Goal: Task Accomplishment & Management: Manage account settings

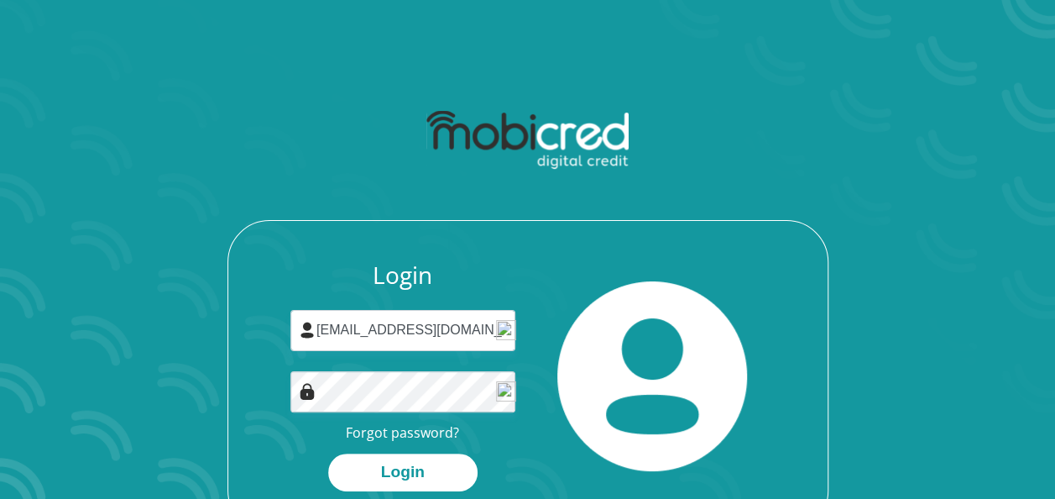
type input "[EMAIL_ADDRESS][DOMAIN_NAME]"
click at [418, 464] on button "Login" at bounding box center [402, 472] width 149 height 38
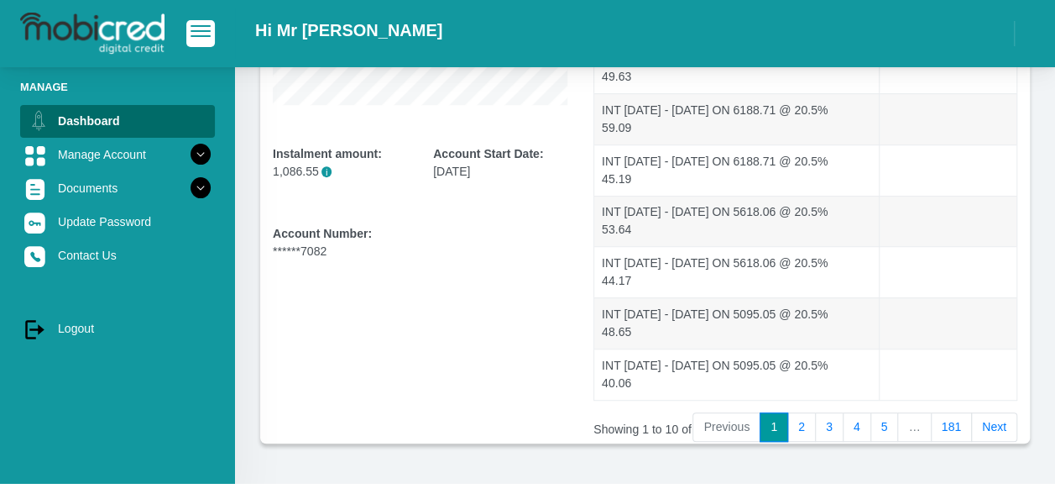
scroll to position [442, 0]
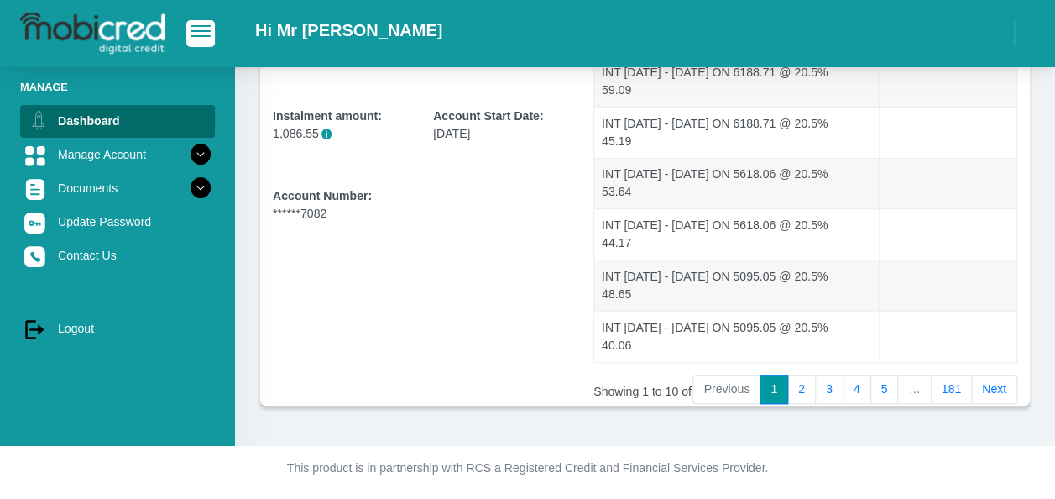
click at [959, 386] on link "181" at bounding box center [952, 389] width 42 height 30
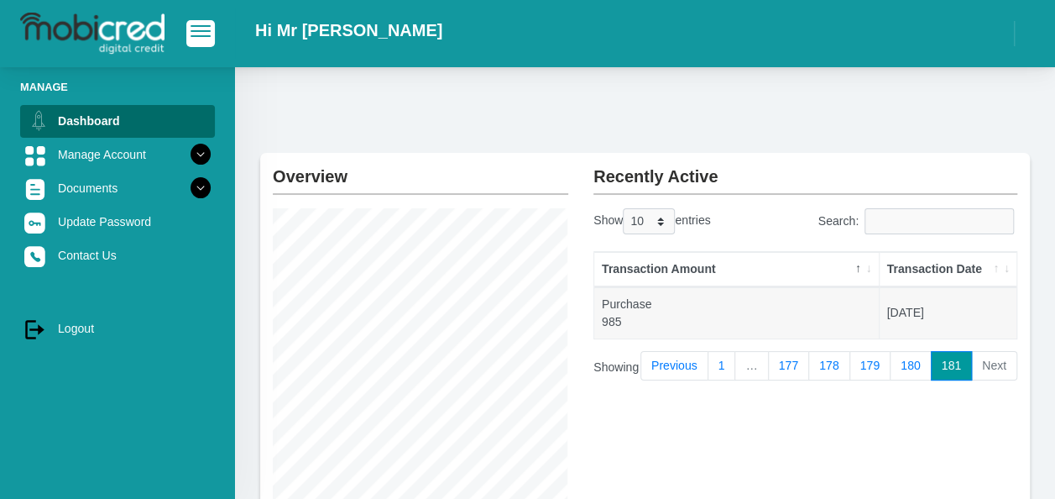
scroll to position [0, 0]
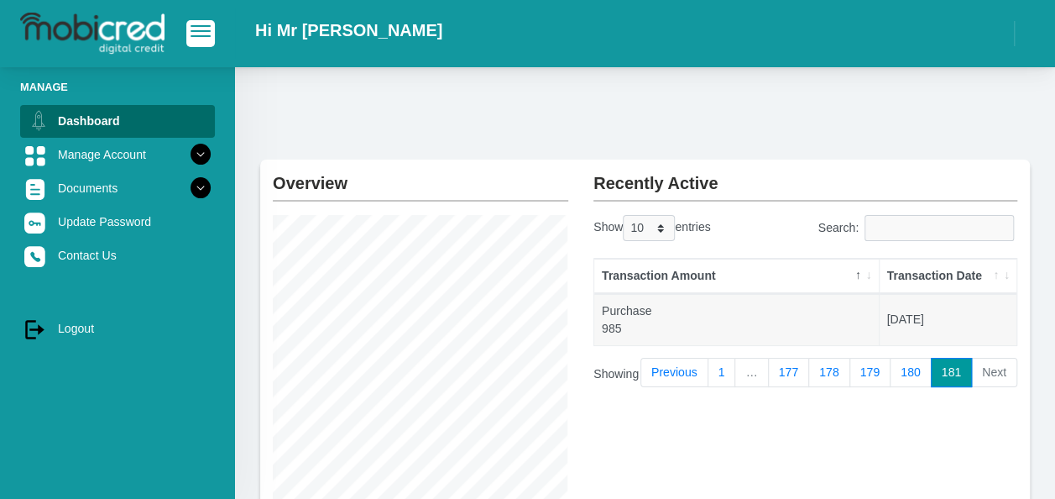
click at [990, 373] on li "Next" at bounding box center [994, 373] width 45 height 30
click at [994, 372] on li "Next" at bounding box center [994, 373] width 45 height 30
click at [912, 374] on link "180" at bounding box center [911, 373] width 42 height 30
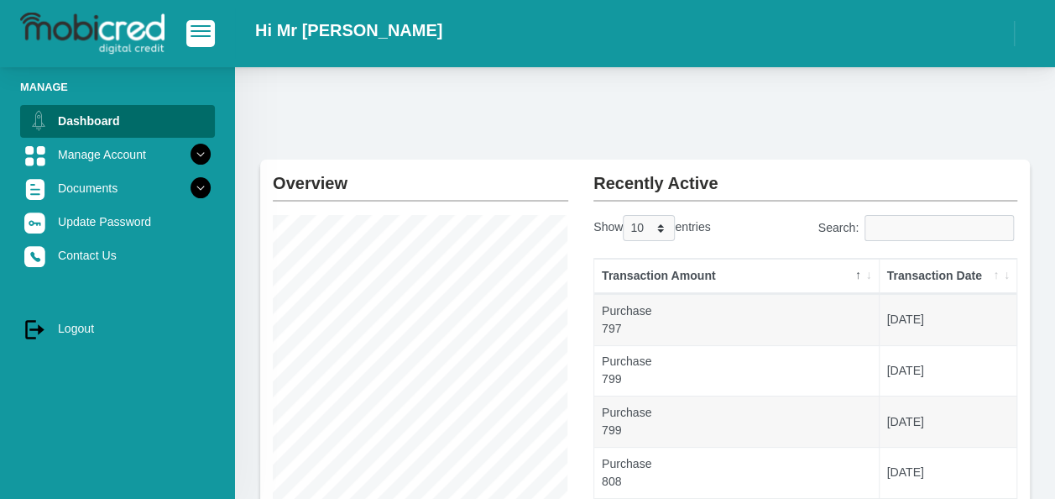
click at [186, 153] on icon at bounding box center [200, 154] width 29 height 29
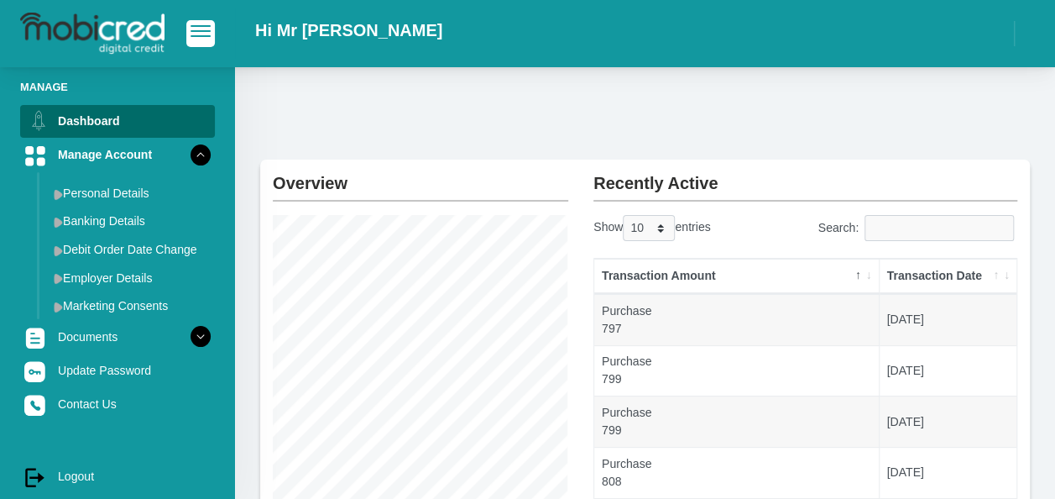
click at [126, 222] on link "Banking Details" at bounding box center [131, 220] width 168 height 27
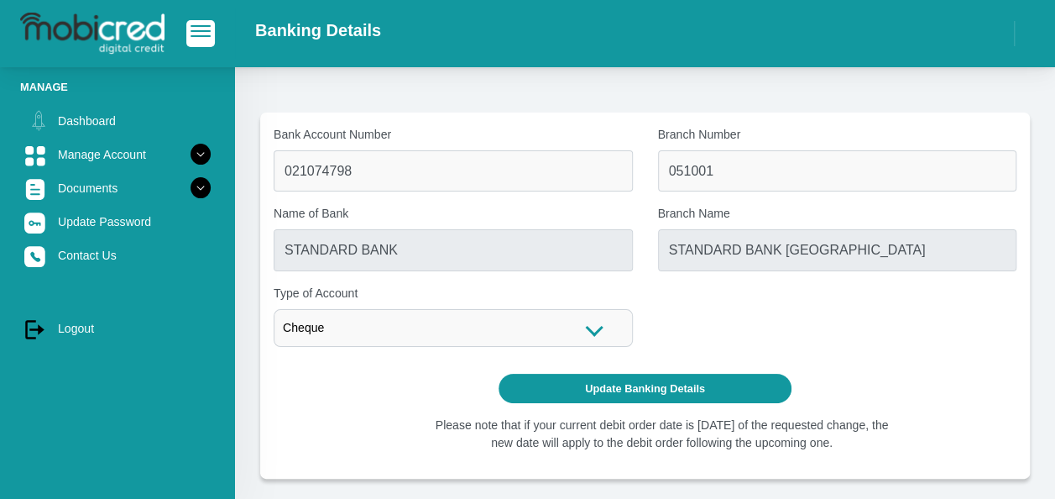
click at [107, 122] on link "Dashboard" at bounding box center [117, 121] width 195 height 32
click at [81, 325] on link "log out Logout" at bounding box center [117, 328] width 195 height 32
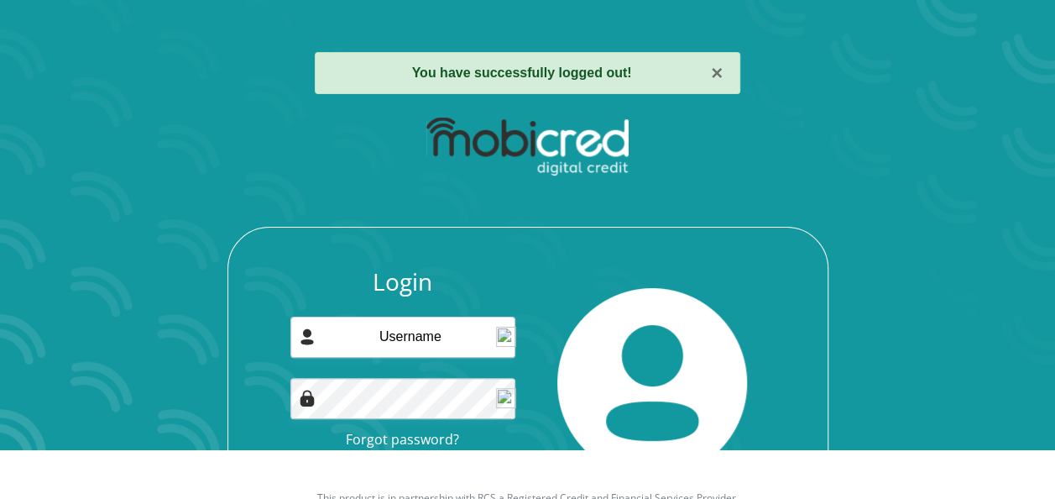
scroll to position [84, 0]
